Goal: Check status: Check status

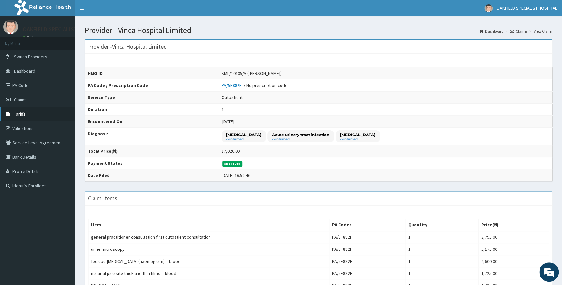
click at [20, 113] on span "Tariffs" at bounding box center [20, 114] width 12 height 6
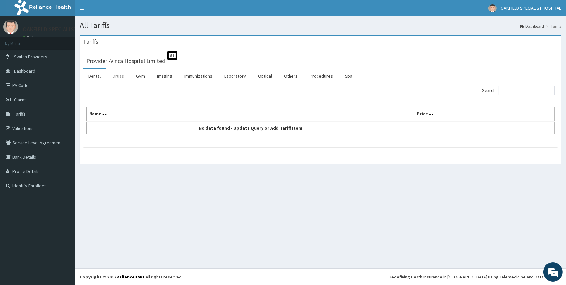
drag, startPoint x: 121, startPoint y: 71, endPoint x: 140, endPoint y: 87, distance: 25.2
click at [121, 71] on link "Drugs" at bounding box center [118, 76] width 22 height 14
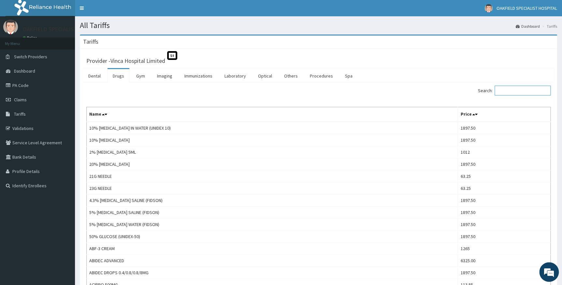
click at [515, 90] on input "Search:" at bounding box center [522, 91] width 56 height 10
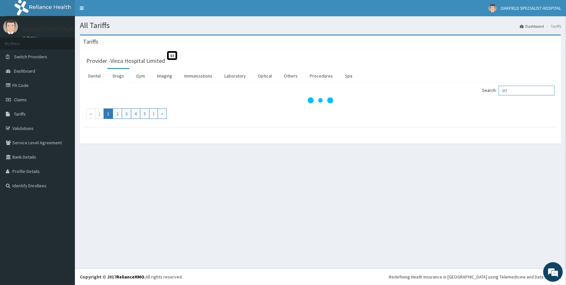
type input "VIT"
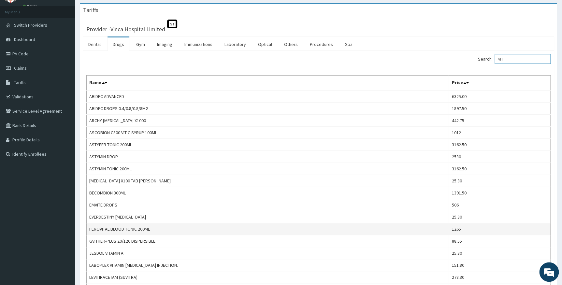
scroll to position [29, 0]
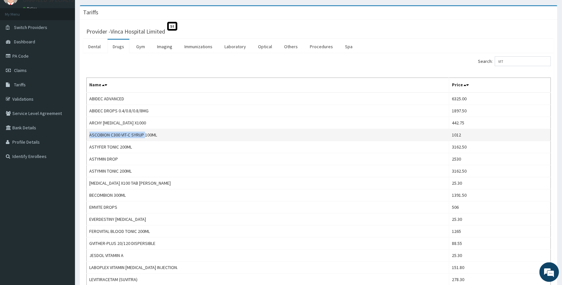
drag, startPoint x: 89, startPoint y: 134, endPoint x: 144, endPoint y: 134, distance: 55.0
click at [144, 134] on td "ASCOBION C300 VIT-C SYRUP 100ML" at bounding box center [268, 135] width 362 height 12
copy td "ASCOBION C300 VIT-C SYRUP"
click at [22, 73] on link "Claims" at bounding box center [37, 70] width 75 height 14
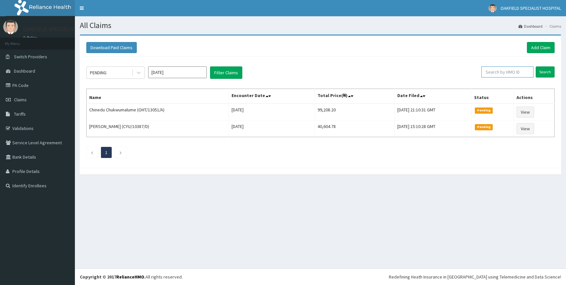
click at [504, 73] on input "text" at bounding box center [507, 71] width 52 height 11
paste input "SFA/13442/A"
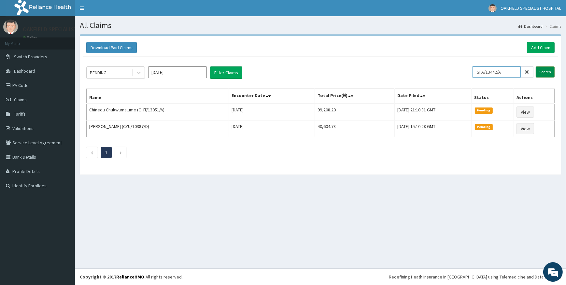
type input "SFA/13442/A"
click at [549, 70] on input "Search" at bounding box center [545, 71] width 19 height 11
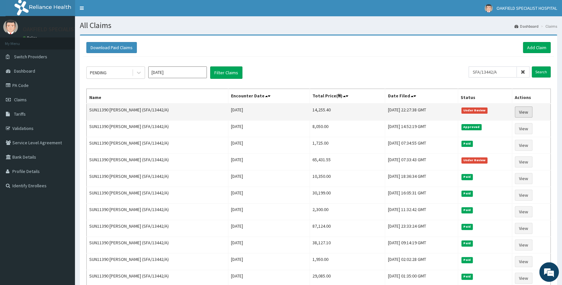
click at [531, 111] on link "View" at bounding box center [524, 111] width 18 height 11
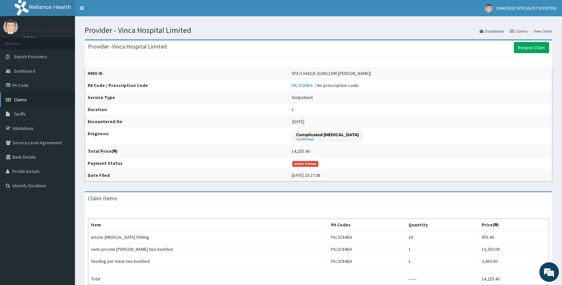
click at [22, 100] on span "Claims" at bounding box center [20, 100] width 13 height 6
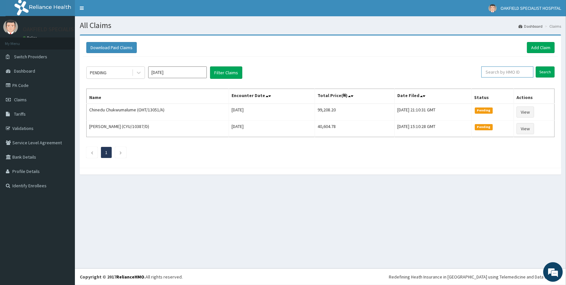
click at [516, 73] on input "text" at bounding box center [507, 71] width 52 height 11
paste input "NIT/10017/C"
type input "NIT/10017/C"
click at [542, 71] on input "Search" at bounding box center [545, 71] width 19 height 11
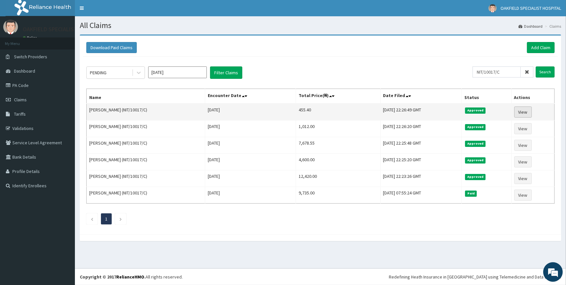
click at [521, 112] on link "View" at bounding box center [523, 111] width 18 height 11
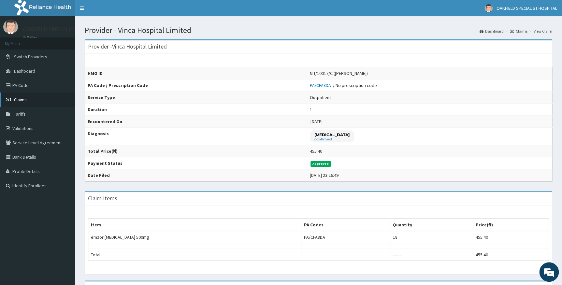
click at [23, 101] on span "Claims" at bounding box center [20, 100] width 13 height 6
